Goal: Task Accomplishment & Management: Manage account settings

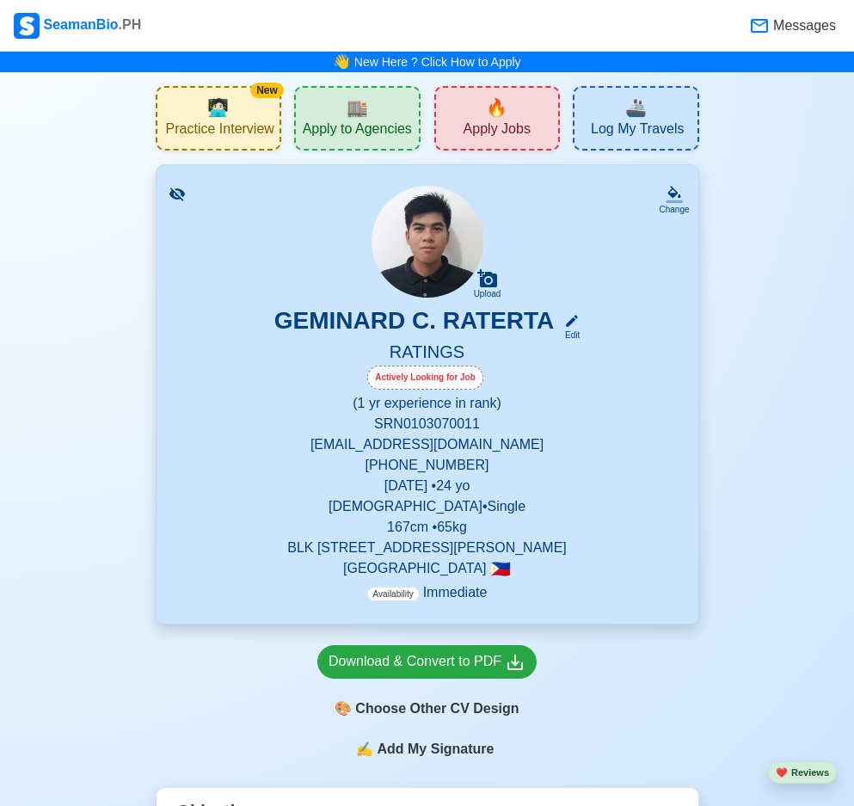
click at [570, 455] on p "[EMAIL_ADDRESS][DOMAIN_NAME]" at bounding box center [427, 444] width 500 height 21
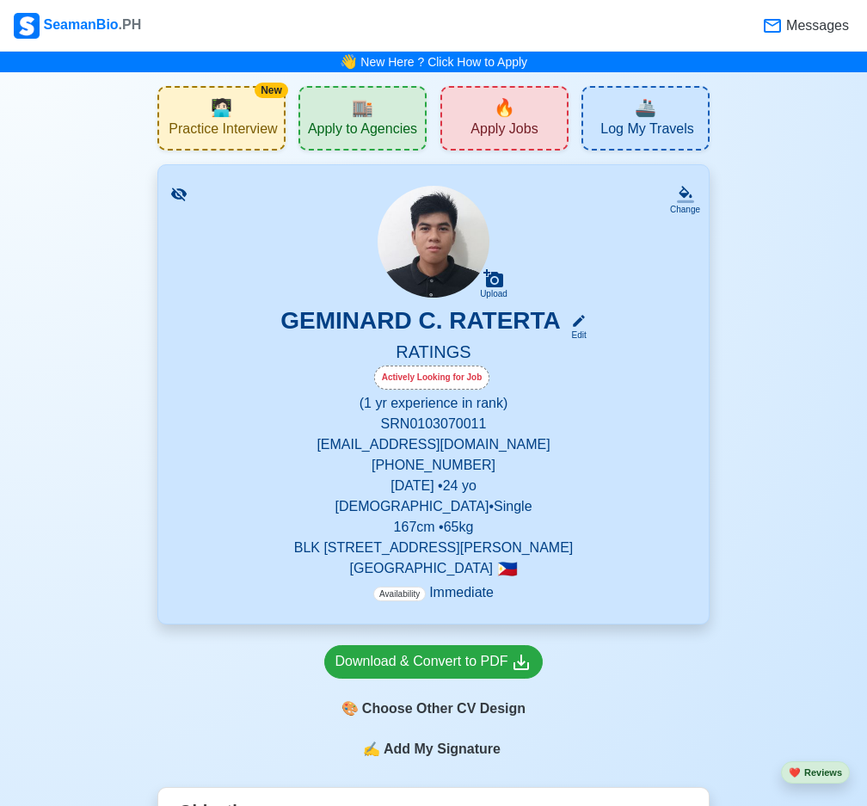
select select "Actively Looking for Job"
select select "Visible for Hiring"
select select "Single"
select select "[DEMOGRAPHIC_DATA]"
select select "PH"
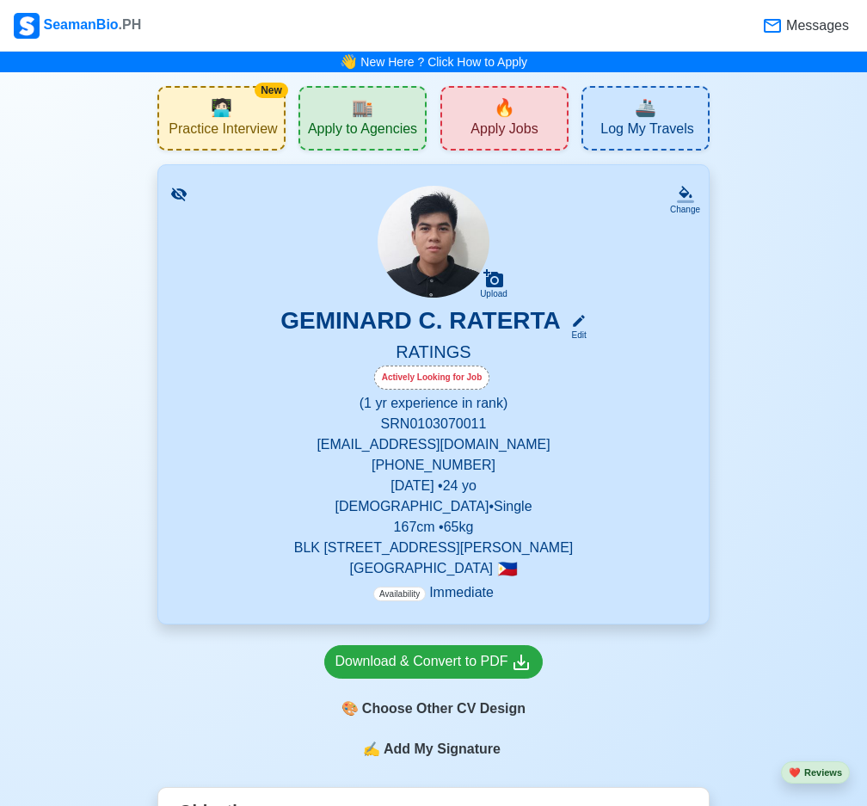
select select "1"
select select "0"
select select "4102416000000"
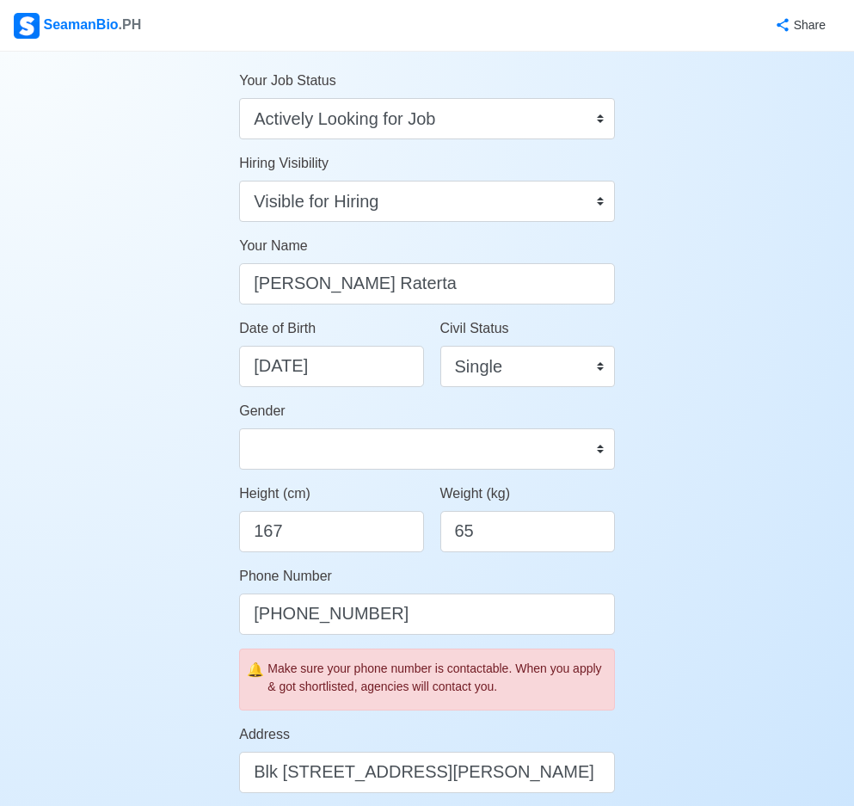
scroll to position [86, 0]
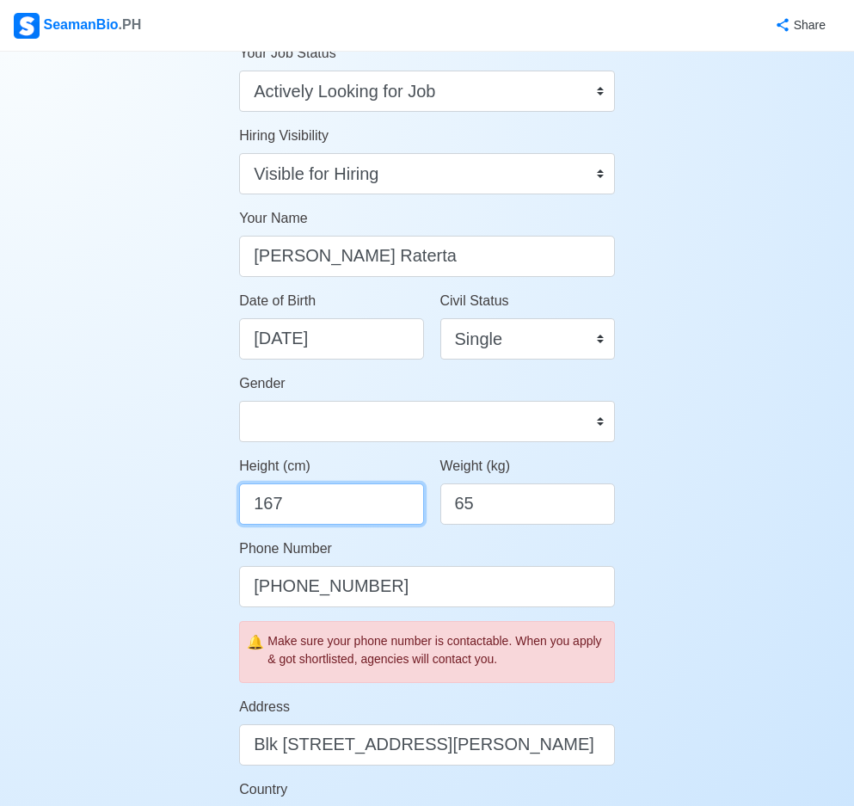
click at [303, 514] on input "167" at bounding box center [331, 503] width 184 height 41
type input "171"
click at [481, 509] on input "65" at bounding box center [527, 503] width 175 height 41
type input "68"
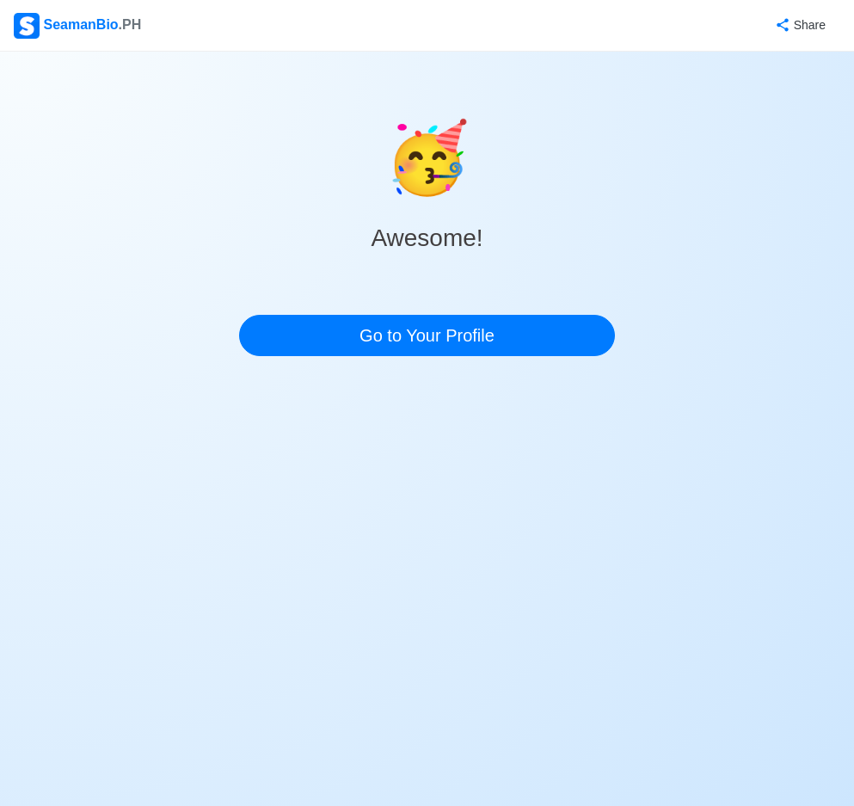
scroll to position [0, 0]
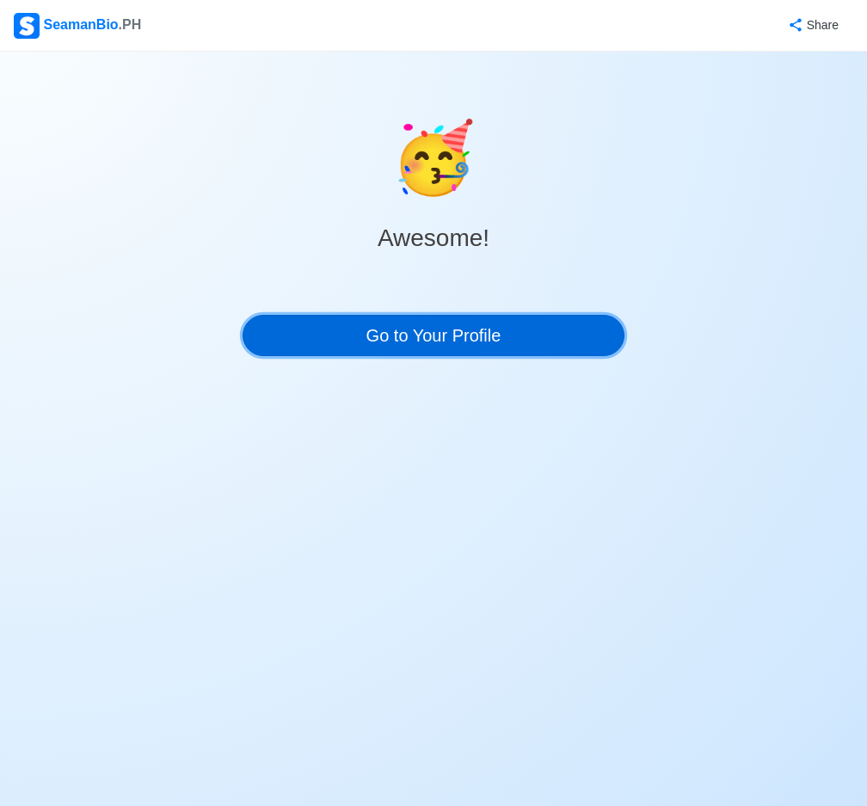
click at [486, 343] on link "Go to Your Profile" at bounding box center [433, 335] width 382 height 41
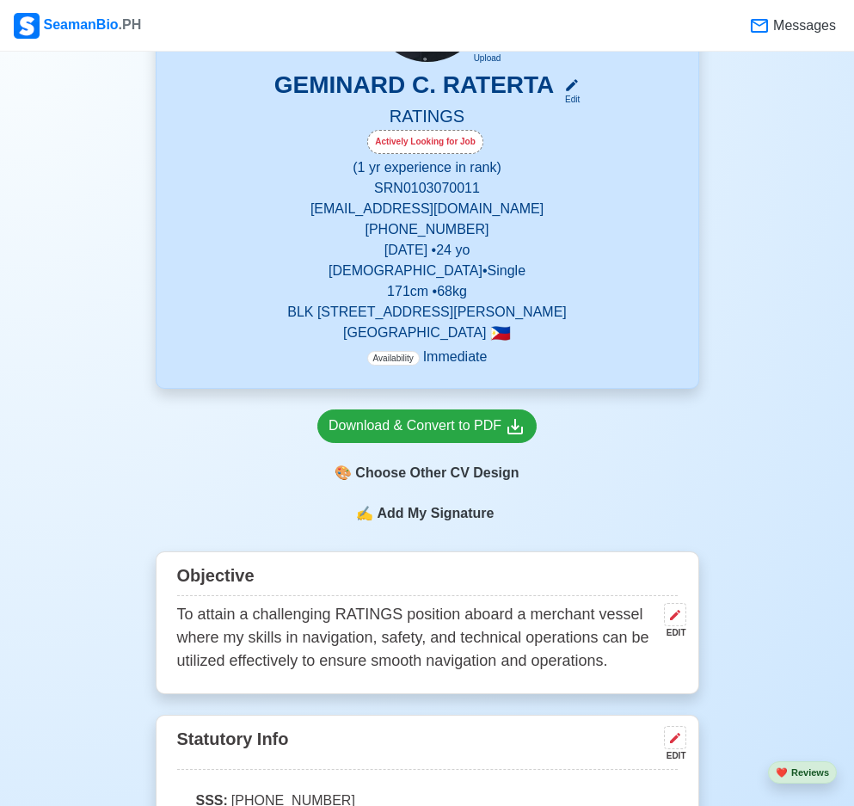
scroll to position [258, 0]
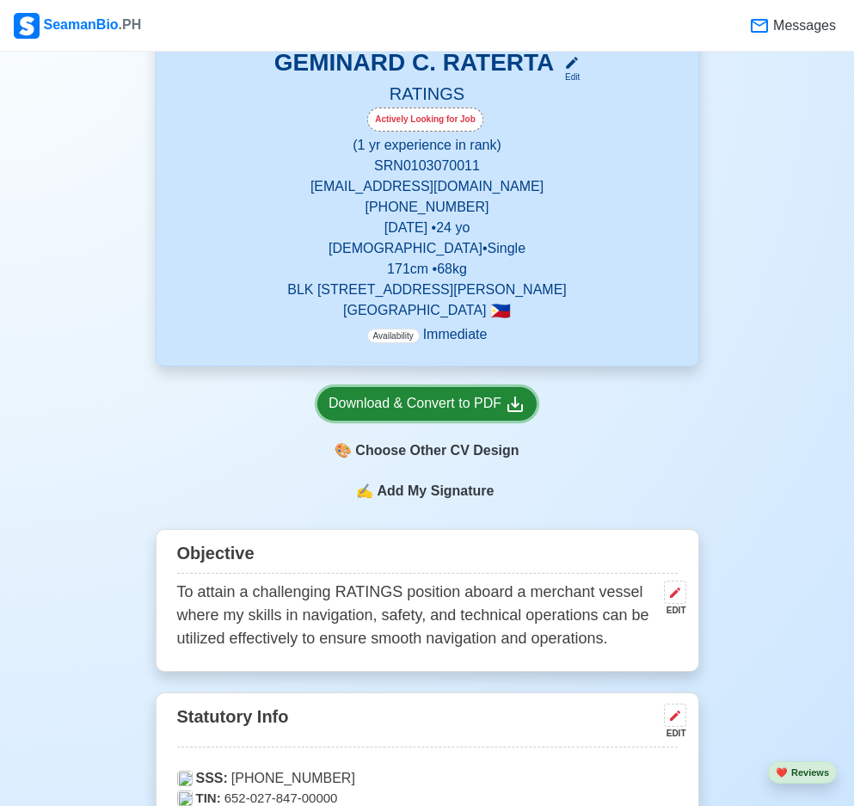
click at [420, 412] on div "Download & Convert to PDF" at bounding box center [426, 403] width 197 height 21
